Goal: Task Accomplishment & Management: Use online tool/utility

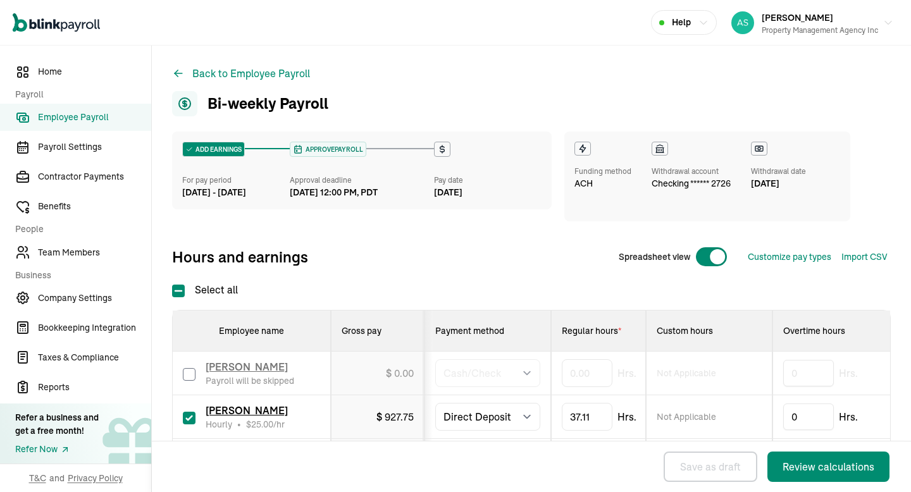
select select "manual"
select select "direct_deposit"
select select "manual"
click at [187, 414] on input "checkbox" at bounding box center [189, 418] width 13 height 13
checkbox input "false"
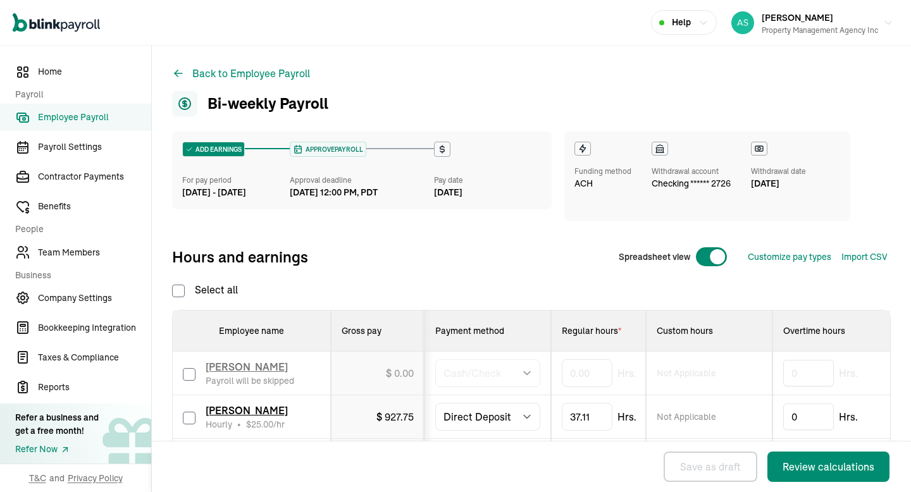
type input "0.00"
click at [190, 376] on input "checkbox" at bounding box center [189, 374] width 13 height 13
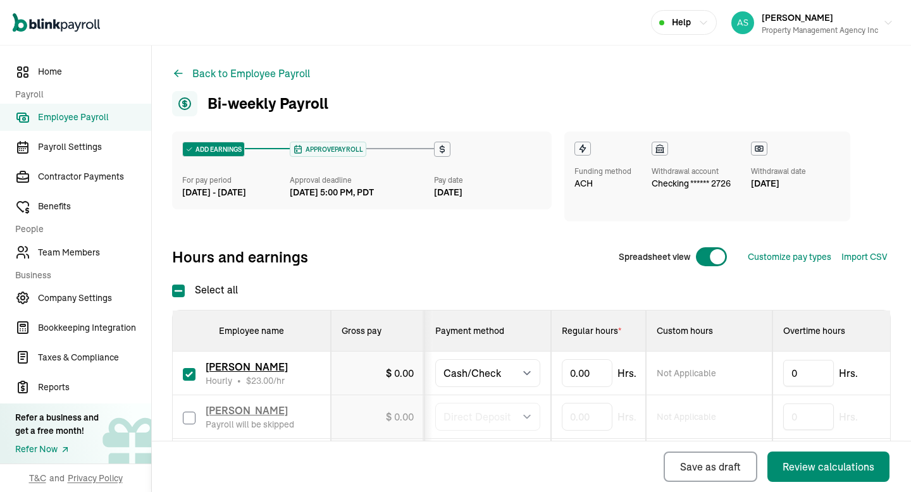
click at [187, 377] on input "checkbox" at bounding box center [189, 374] width 13 height 13
checkbox input "true"
type input "85.58"
click at [812, 475] on button "Review calculations" at bounding box center [829, 467] width 122 height 30
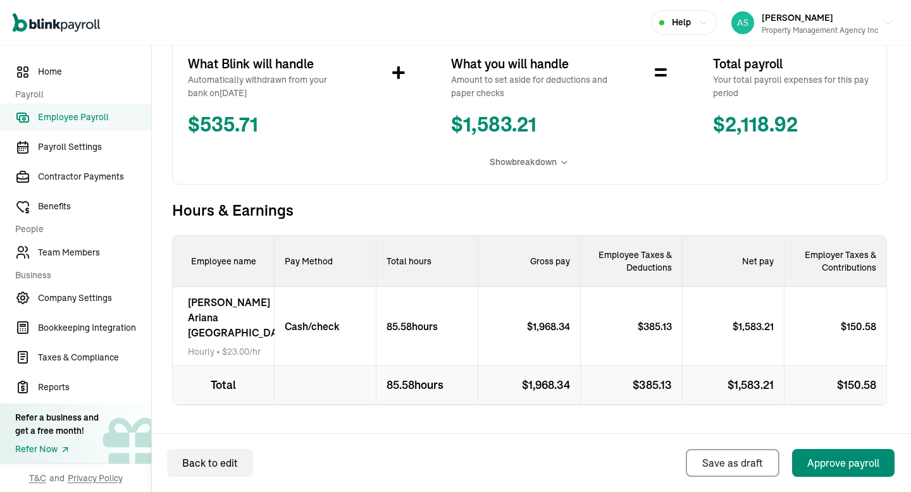
scroll to position [248, 0]
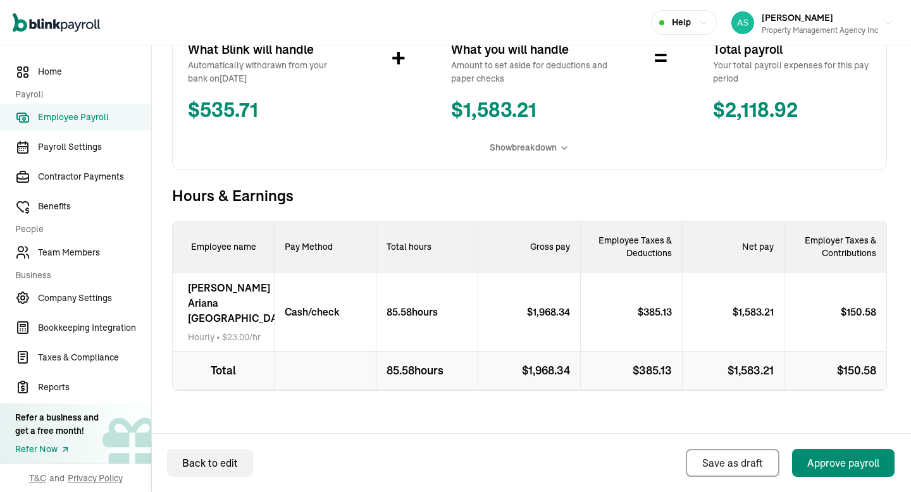
click at [195, 300] on div "[PERSON_NAME] [PERSON_NAME] Hourly • $ 23.00 /hr" at bounding box center [224, 312] width 102 height 79
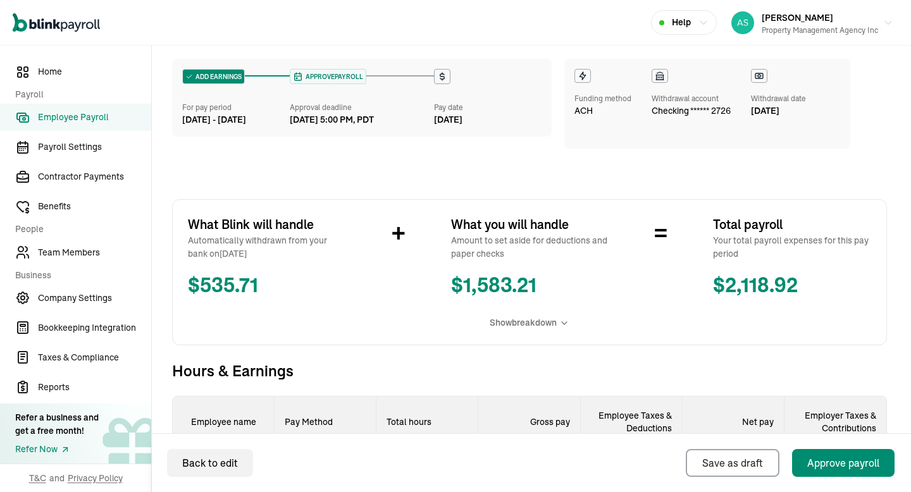
scroll to position [0, 0]
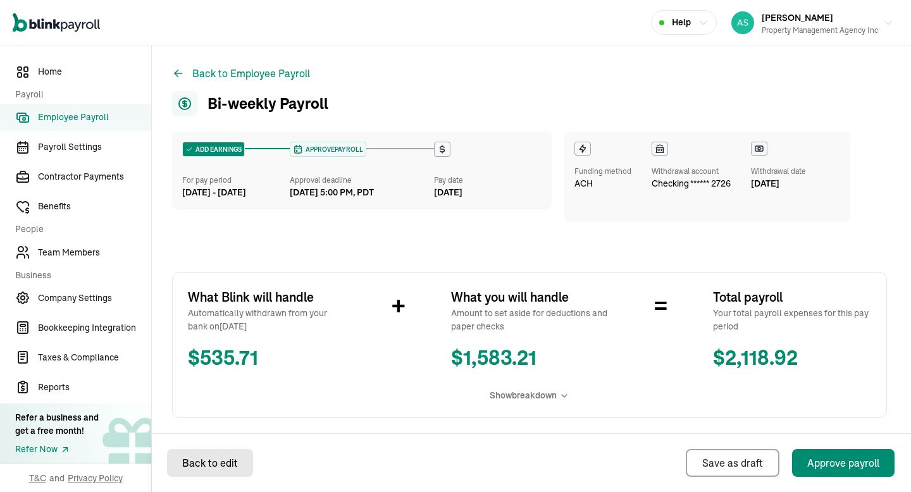
select select "manual"
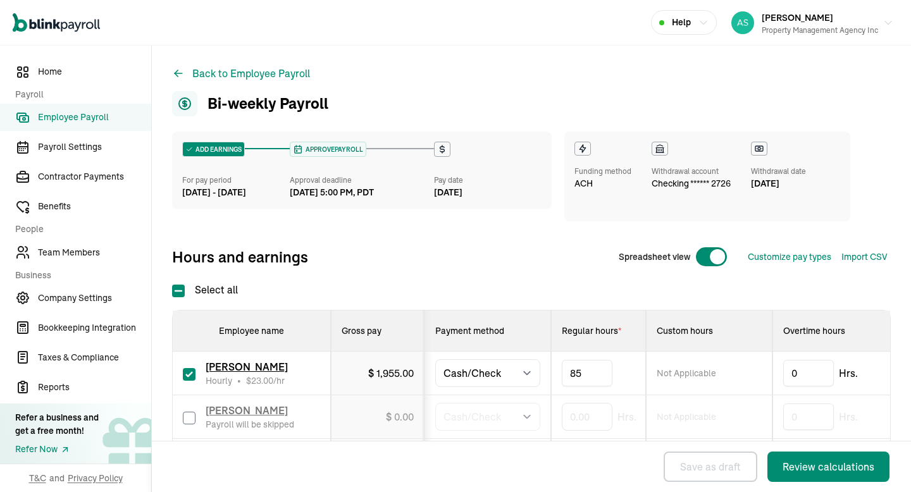
type input "8"
type input "73.50"
click at [826, 468] on div "Review calculations" at bounding box center [829, 466] width 92 height 15
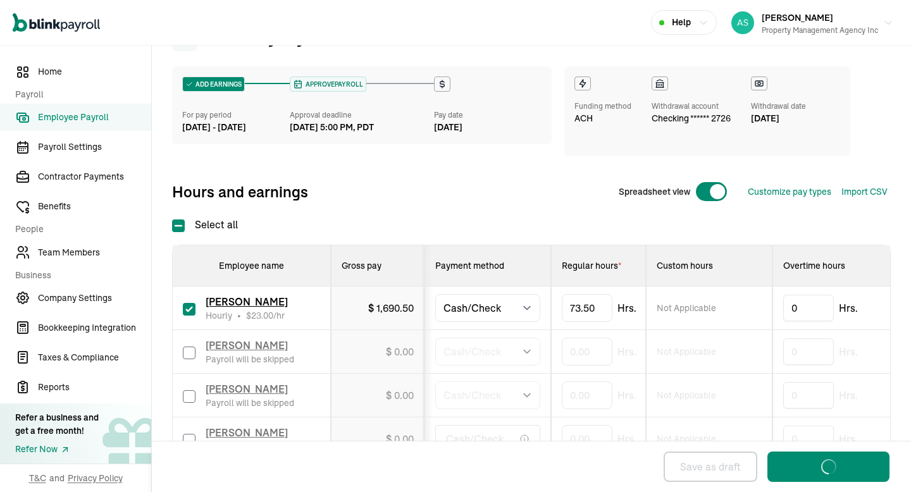
scroll to position [142, 0]
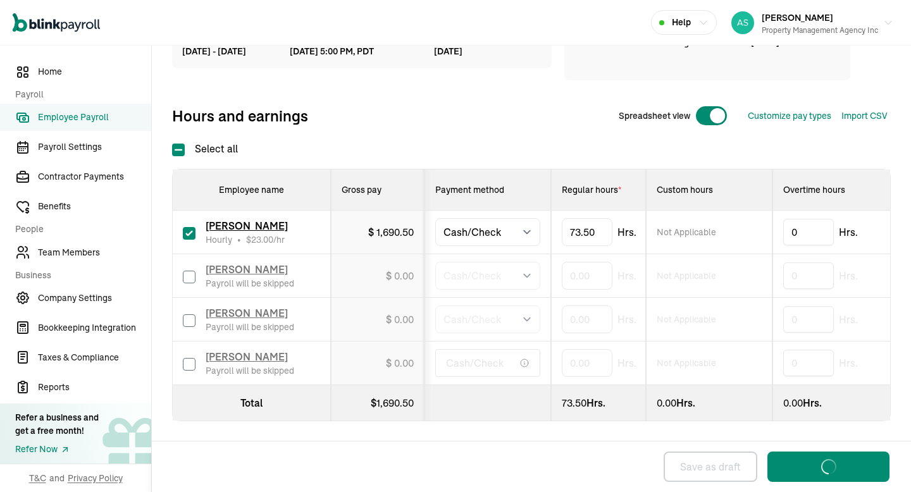
select select "manual"
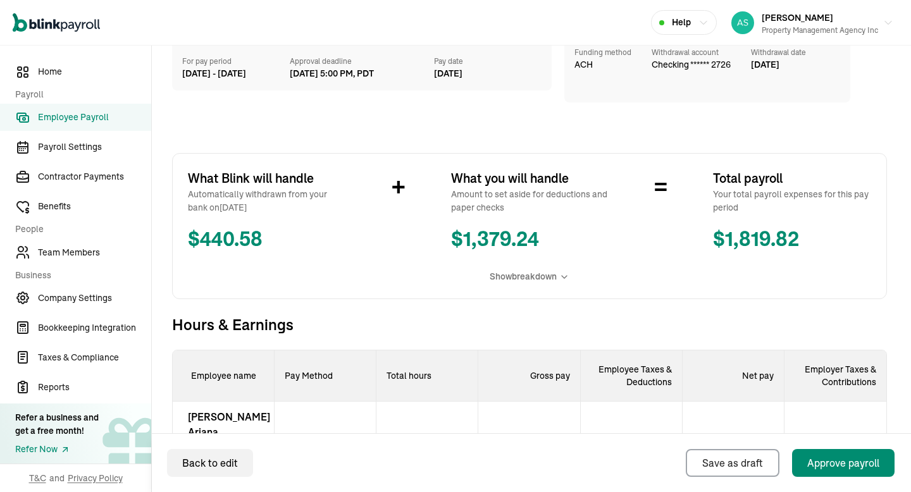
scroll to position [248, 0]
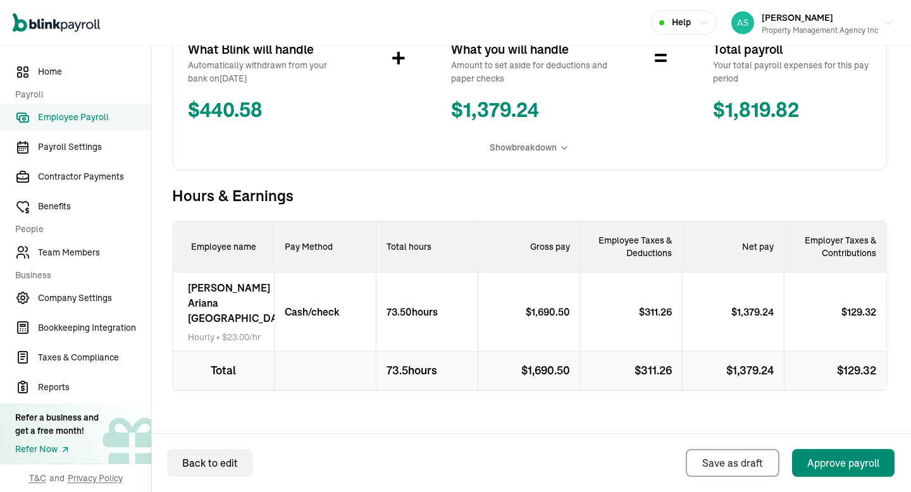
click at [185, 292] on div "[PERSON_NAME] [PERSON_NAME] Hourly • $ 23.00 /hr" at bounding box center [224, 312] width 102 height 79
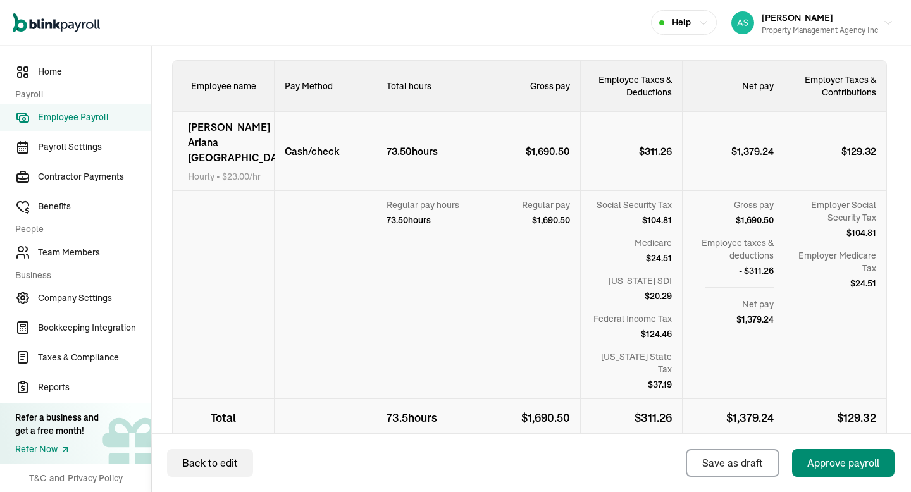
scroll to position [392, 0]
